Goal: Information Seeking & Learning: Understand process/instructions

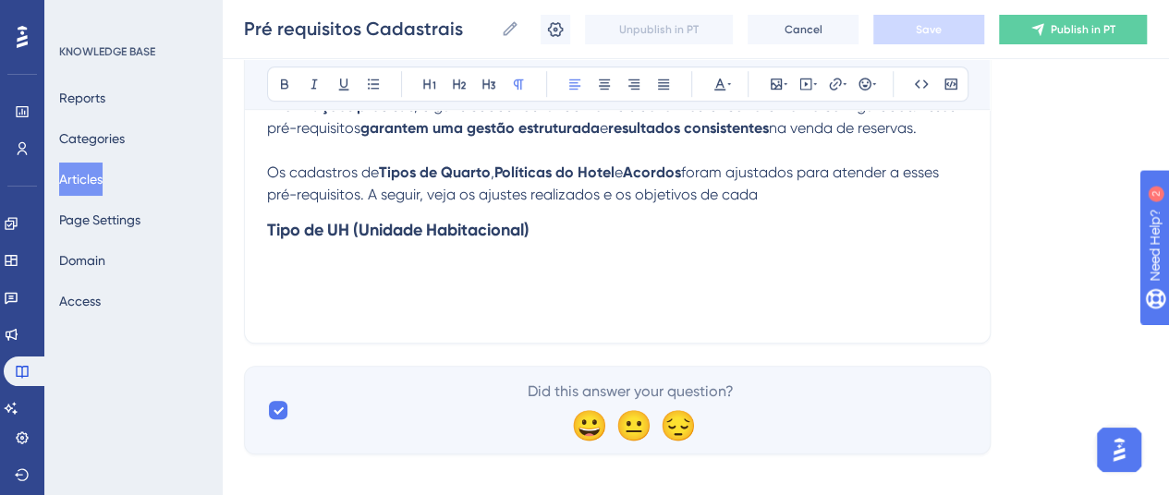
click at [541, 215] on h3 "Tipo de UH (Unidade Habitacional)" at bounding box center [617, 230] width 700 height 48
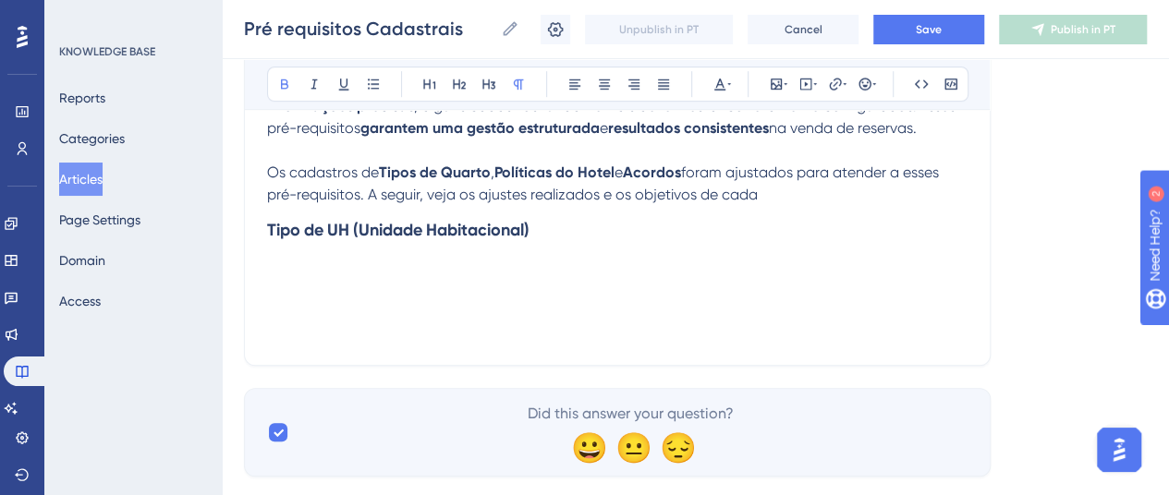
click at [566, 230] on h3 "Tipo de UH (Unidade Habitacional)" at bounding box center [617, 230] width 700 height 48
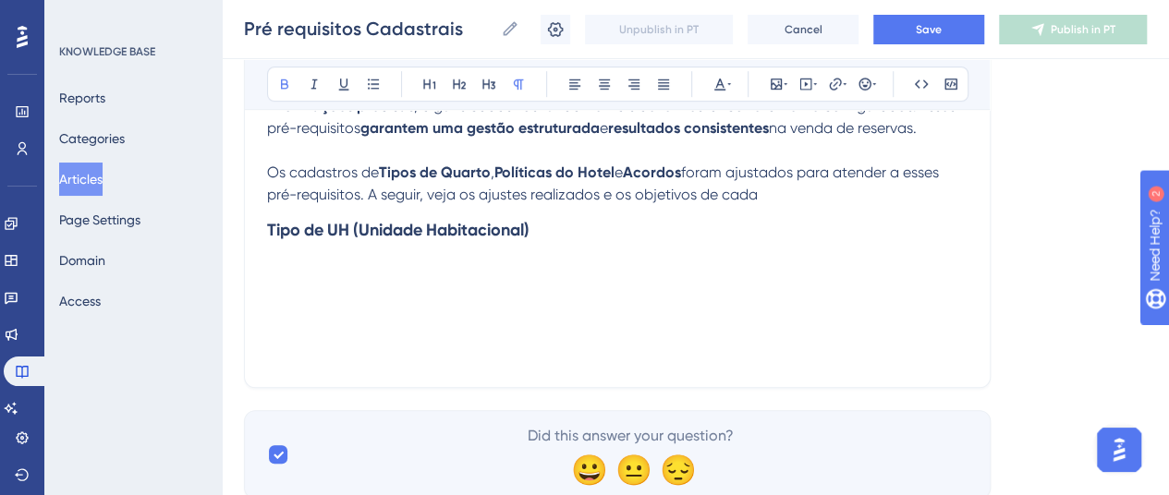
click at [279, 258] on p at bounding box center [617, 265] width 700 height 22
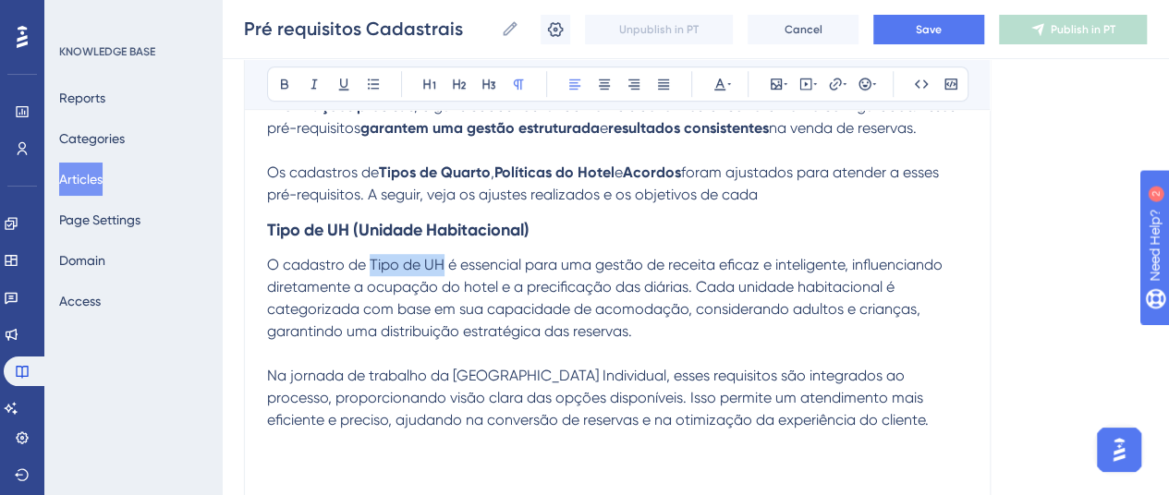
drag, startPoint x: 370, startPoint y: 261, endPoint x: 445, endPoint y: 252, distance: 75.3
click at [445, 254] on p "O cadastro de Tipo de UH é essencial para uma gestão de receita eficaz e inteli…" at bounding box center [617, 298] width 700 height 89
click at [285, 82] on icon at bounding box center [284, 84] width 7 height 10
click at [480, 261] on span "é essencial para uma gestão de receita eficaz e inteligente, influenciando dire…" at bounding box center [603, 298] width 672 height 84
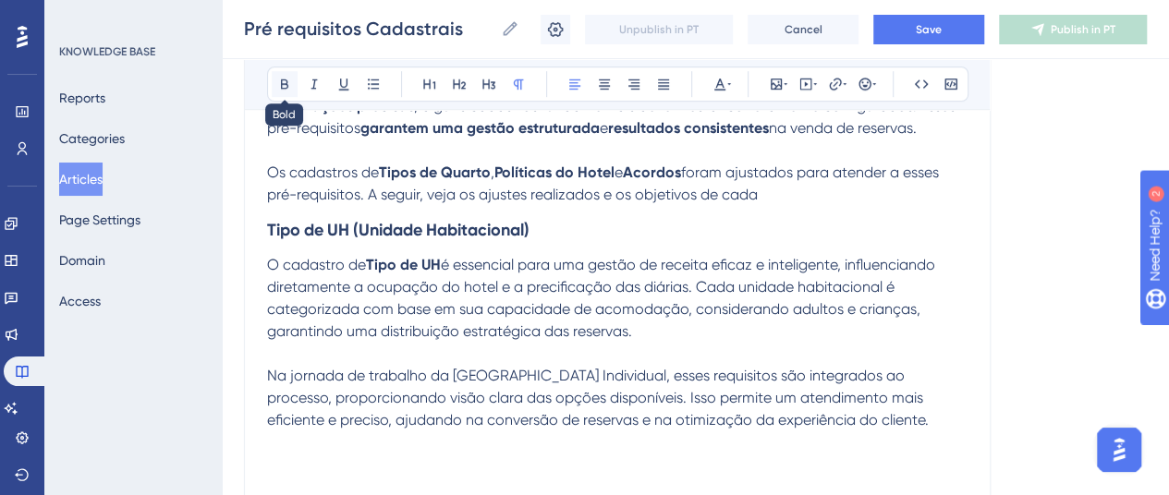
click at [287, 82] on icon at bounding box center [284, 84] width 15 height 15
click at [527, 272] on span "para uma gestão de receita eficaz e inteligente, influenciando diretamente a oc…" at bounding box center [600, 298] width 666 height 84
